Goal: Information Seeking & Learning: Learn about a topic

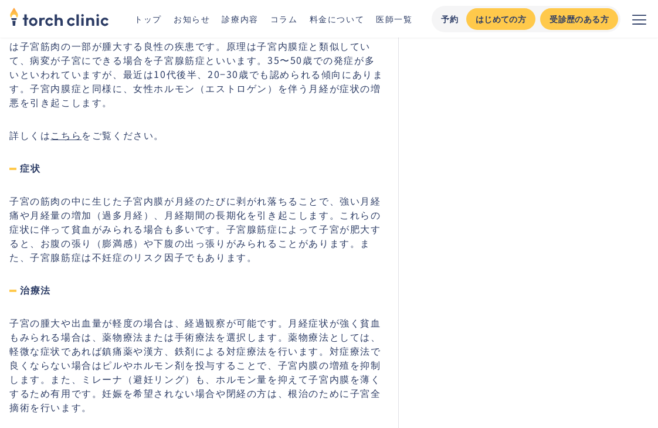
scroll to position [2051, 0]
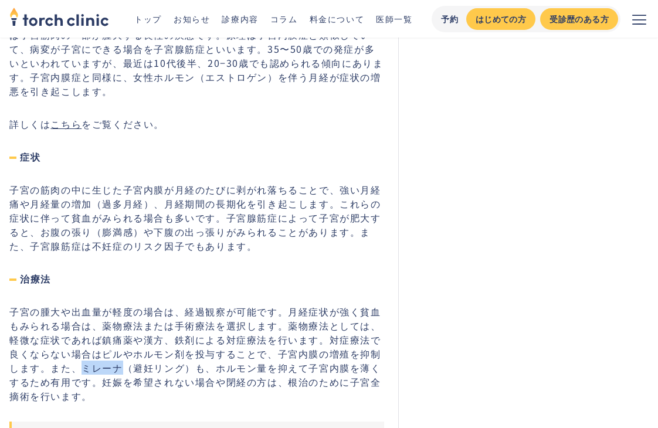
drag, startPoint x: 335, startPoint y: 203, endPoint x: 376, endPoint y: 205, distance: 41.1
click at [376, 304] on p "子宮の腫大や出血量が軽度の場合は、経過観察が可能です。月経症状が強く貧血もみられる場合は、薬物療法または手術療法を選択します。薬物療法としては、軽微な症状であ…" at bounding box center [196, 353] width 374 height 98
click at [360, 240] on div "おならやお腹の張りは、婦人科疾患でしばしばみられる症状の1つです。特に、子宮筋腫が原因でお腹が張ることが多いといわれています。本記事では、子宮筋腫のほかにお腹…" at bounding box center [196, 117] width 374 height 3488
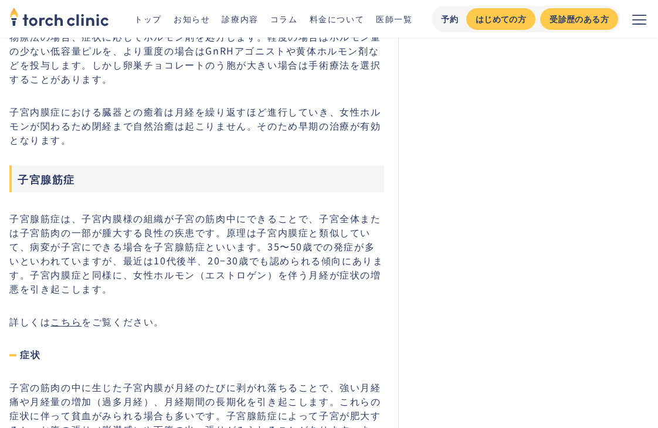
scroll to position [1875, 0]
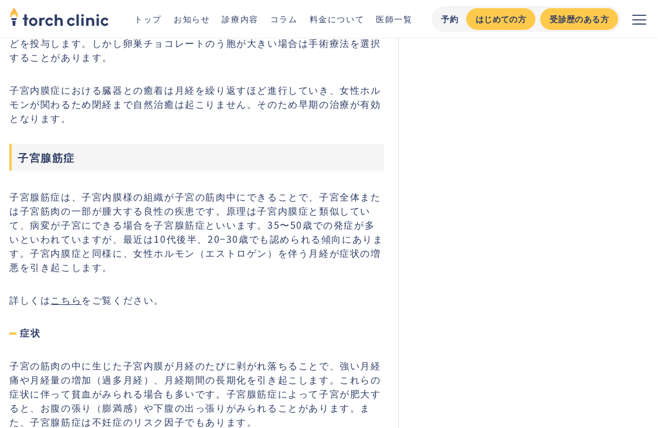
click at [66, 292] on link "こちら" at bounding box center [65, 299] width 31 height 14
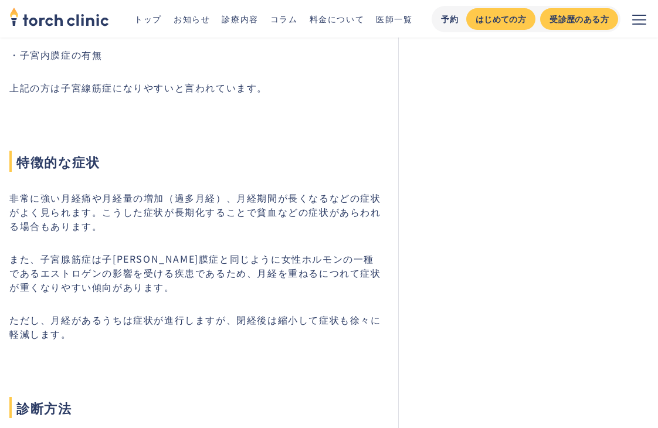
scroll to position [1172, 0]
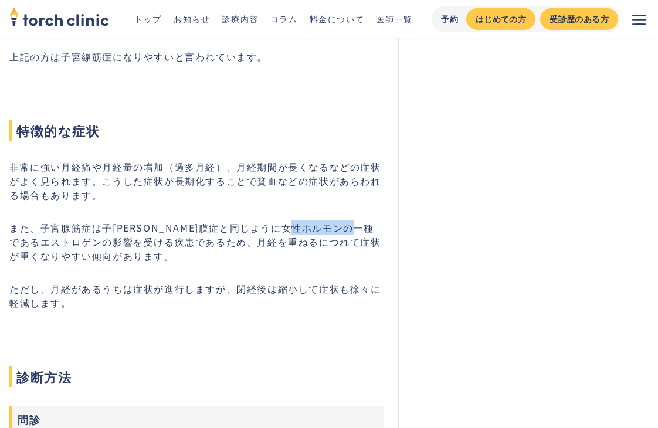
drag, startPoint x: 319, startPoint y: 209, endPoint x: 376, endPoint y: 213, distance: 57.0
click at [376, 220] on p "また、子宮腺筋症は⼦[PERSON_NAME]膜症と同じように女性ホルモンの一種であるエストロゲンの影響を受ける疾患であるため、月経を重ねるにつれて症状が重く…" at bounding box center [196, 241] width 374 height 42
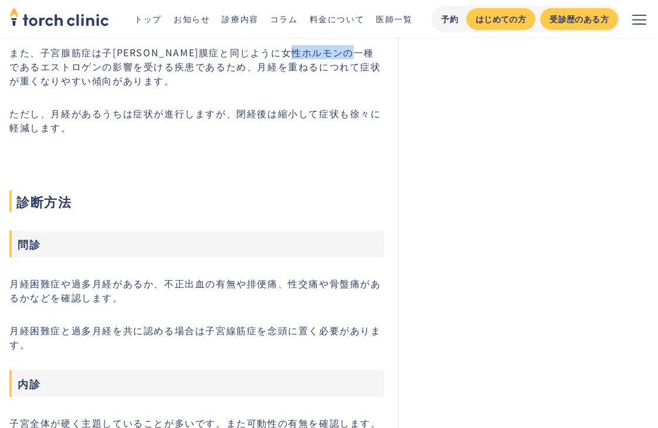
scroll to position [1348, 0]
click at [314, 158] on h2 "診断方法" at bounding box center [196, 180] width 374 height 61
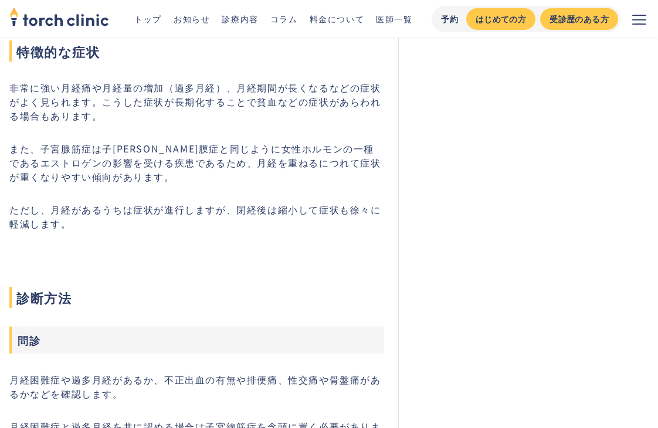
scroll to position [1231, 0]
